Goal: Find specific page/section: Find specific page/section

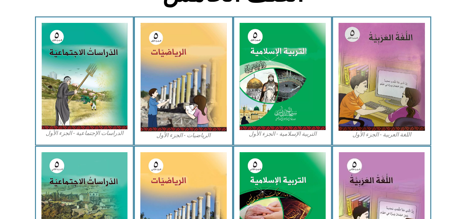
scroll to position [154, 0]
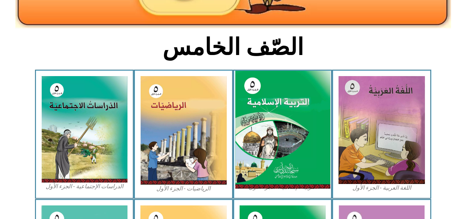
click at [290, 112] on img at bounding box center [282, 130] width 95 height 118
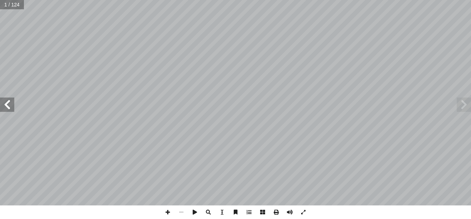
click at [9, 107] on span at bounding box center [7, 104] width 14 height 14
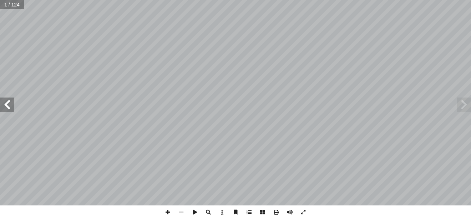
click at [9, 107] on span at bounding box center [7, 104] width 14 height 14
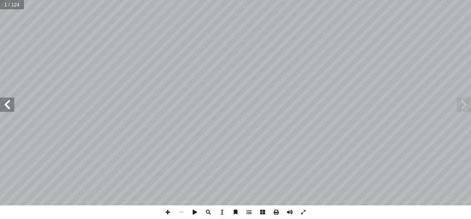
click at [9, 107] on span at bounding box center [7, 104] width 14 height 14
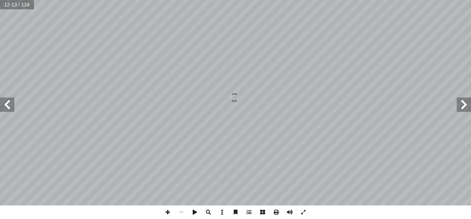
click at [9, 107] on span at bounding box center [7, 104] width 14 height 14
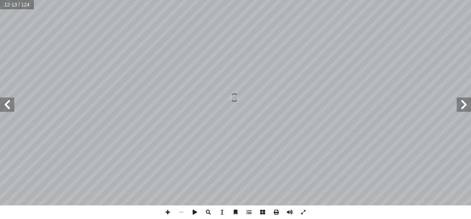
click at [9, 107] on span at bounding box center [7, 104] width 14 height 14
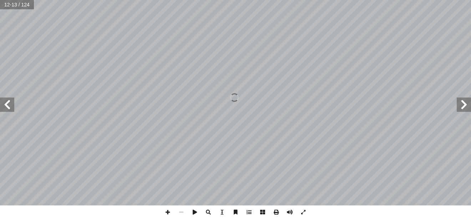
click at [9, 107] on span at bounding box center [7, 104] width 14 height 14
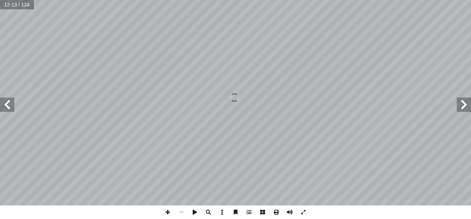
click at [9, 107] on span at bounding box center [7, 104] width 14 height 14
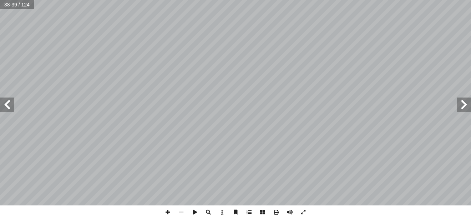
click at [14, 103] on span at bounding box center [7, 104] width 14 height 14
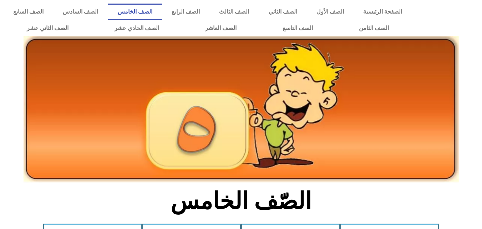
scroll to position [154, 0]
